Goal: Task Accomplishment & Management: Use online tool/utility

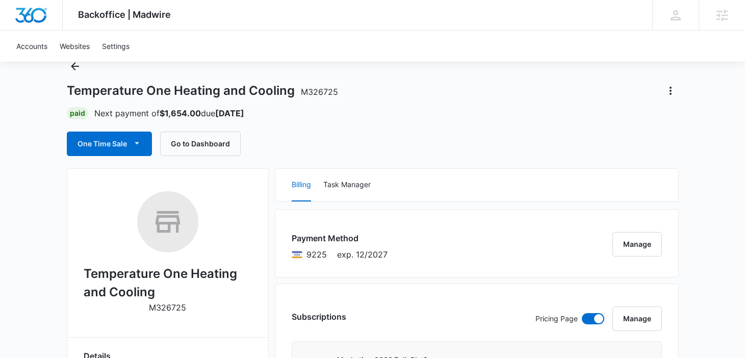
scroll to position [35, 0]
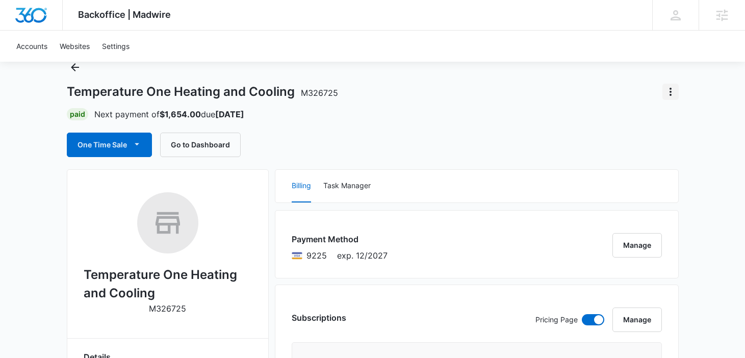
click at [673, 94] on icon "Actions" at bounding box center [670, 92] width 12 height 12
click at [633, 121] on div "Close Account" at bounding box center [630, 120] width 48 height 7
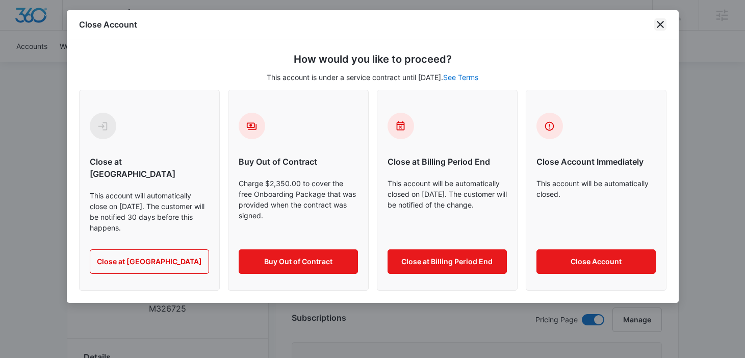
click at [659, 20] on icon "close" at bounding box center [660, 24] width 12 height 12
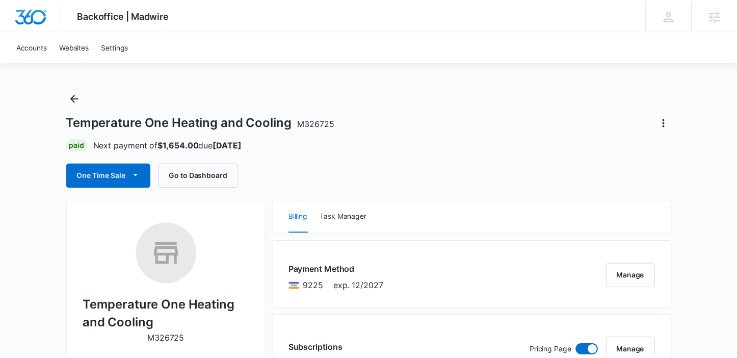
scroll to position [0, 0]
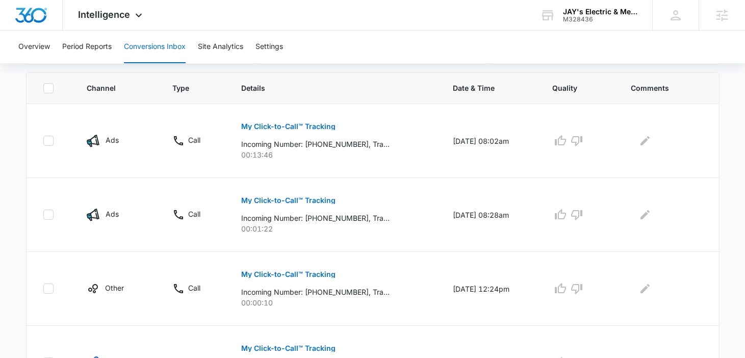
scroll to position [216, 0]
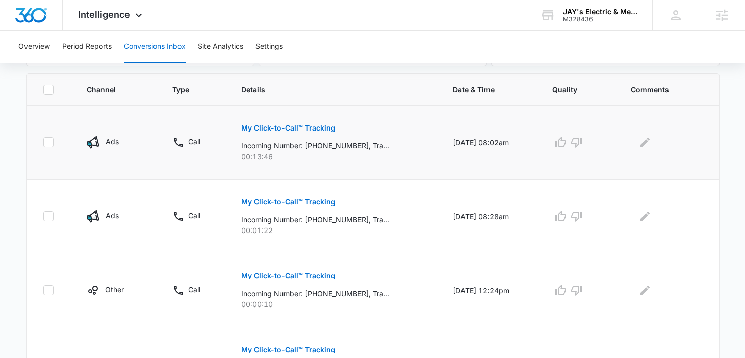
click at [296, 125] on p "My Click-to-Call™ Tracking" at bounding box center [288, 127] width 94 height 7
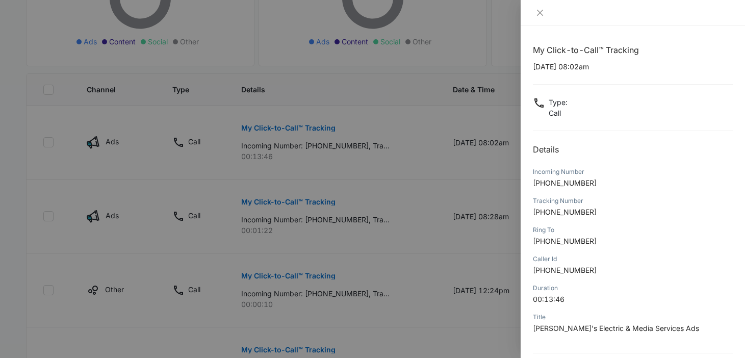
scroll to position [95, 0]
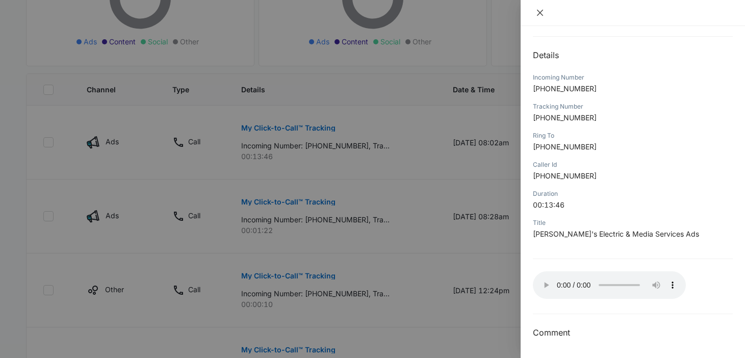
click at [538, 13] on icon "close" at bounding box center [540, 13] width 8 height 8
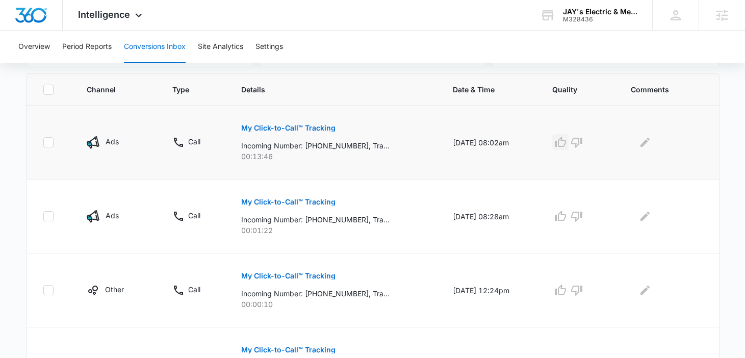
click at [562, 138] on icon "button" at bounding box center [560, 142] width 12 height 12
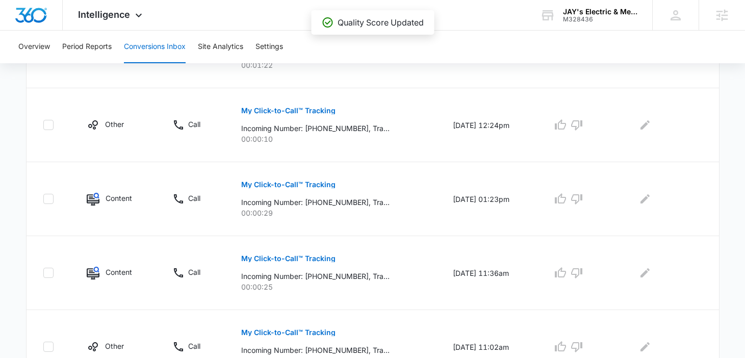
scroll to position [56, 0]
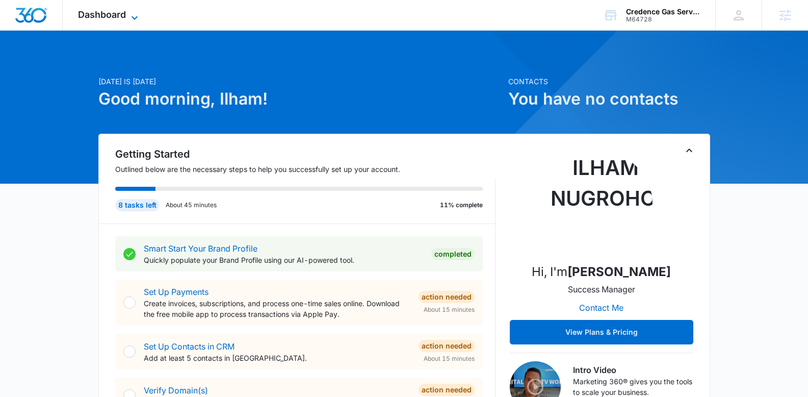
click at [124, 18] on span "Dashboard" at bounding box center [102, 14] width 48 height 11
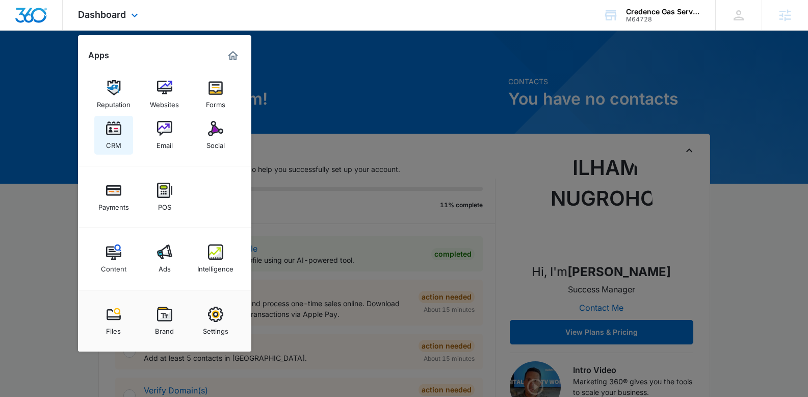
click at [115, 139] on div "CRM" at bounding box center [113, 142] width 15 height 13
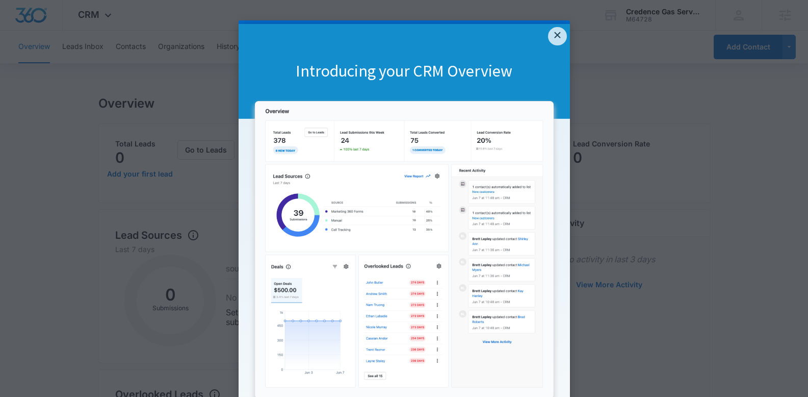
click at [551, 35] on link "×" at bounding box center [557, 36] width 18 height 18
